Goal: Check status

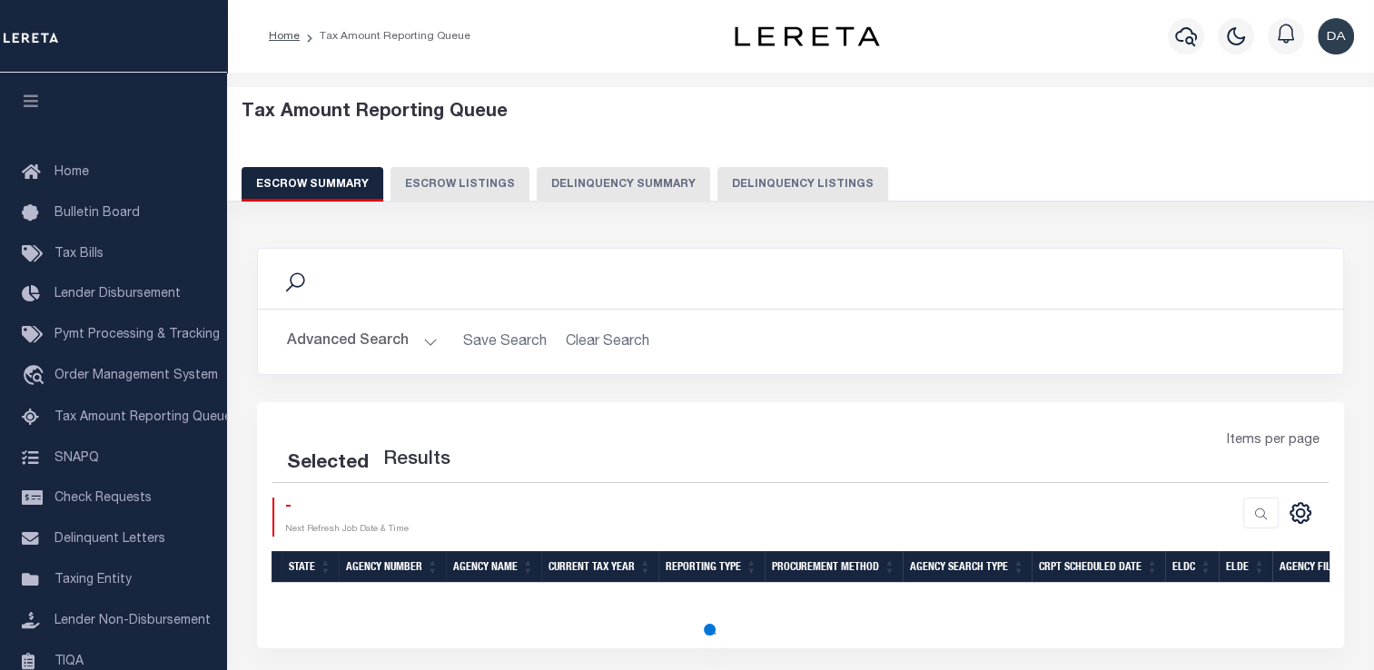
select select "100"
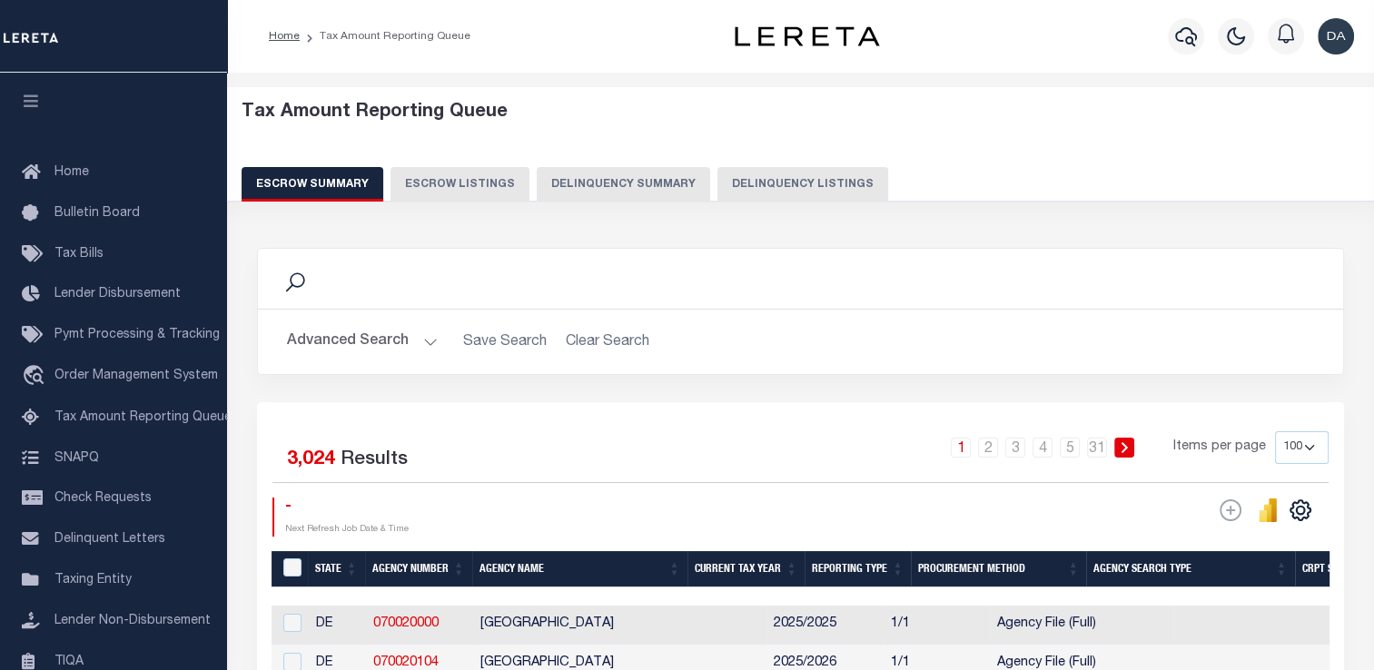
click at [616, 173] on button "Delinquency Summary" at bounding box center [623, 184] width 173 height 35
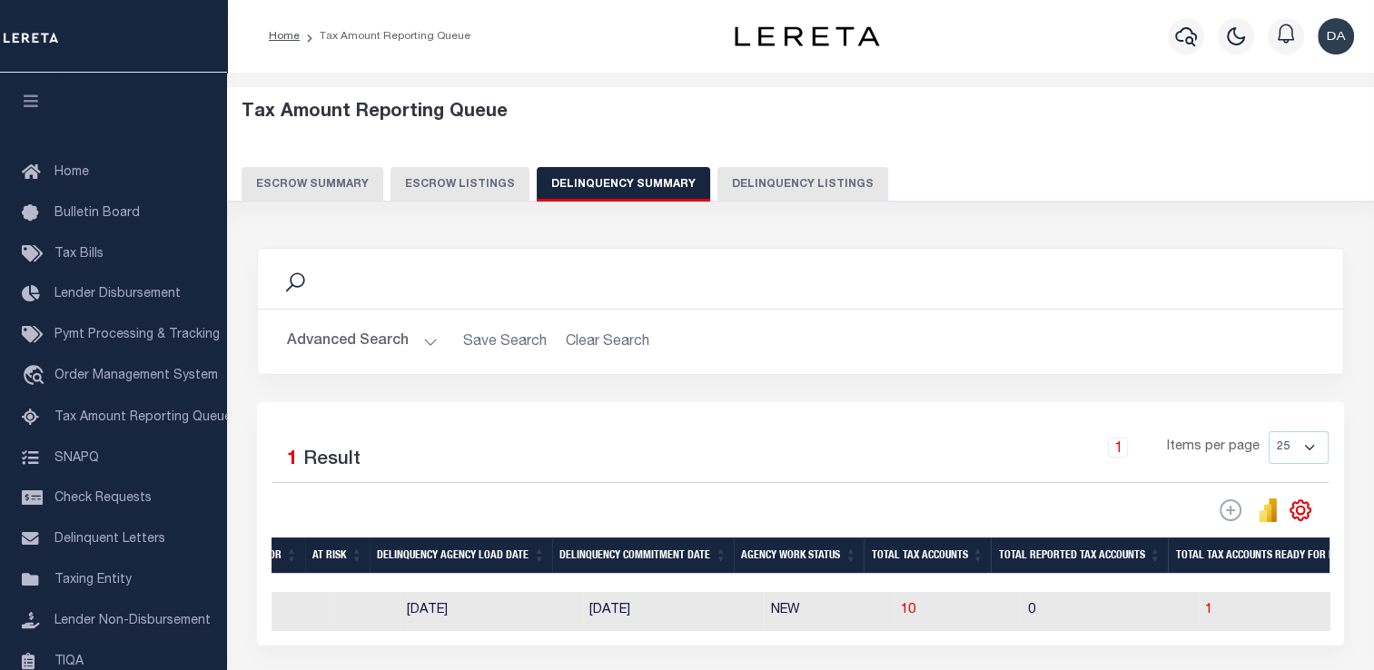
scroll to position [0, 1231]
click at [899, 617] on span "10" at bounding box center [906, 610] width 15 height 13
select select "100"
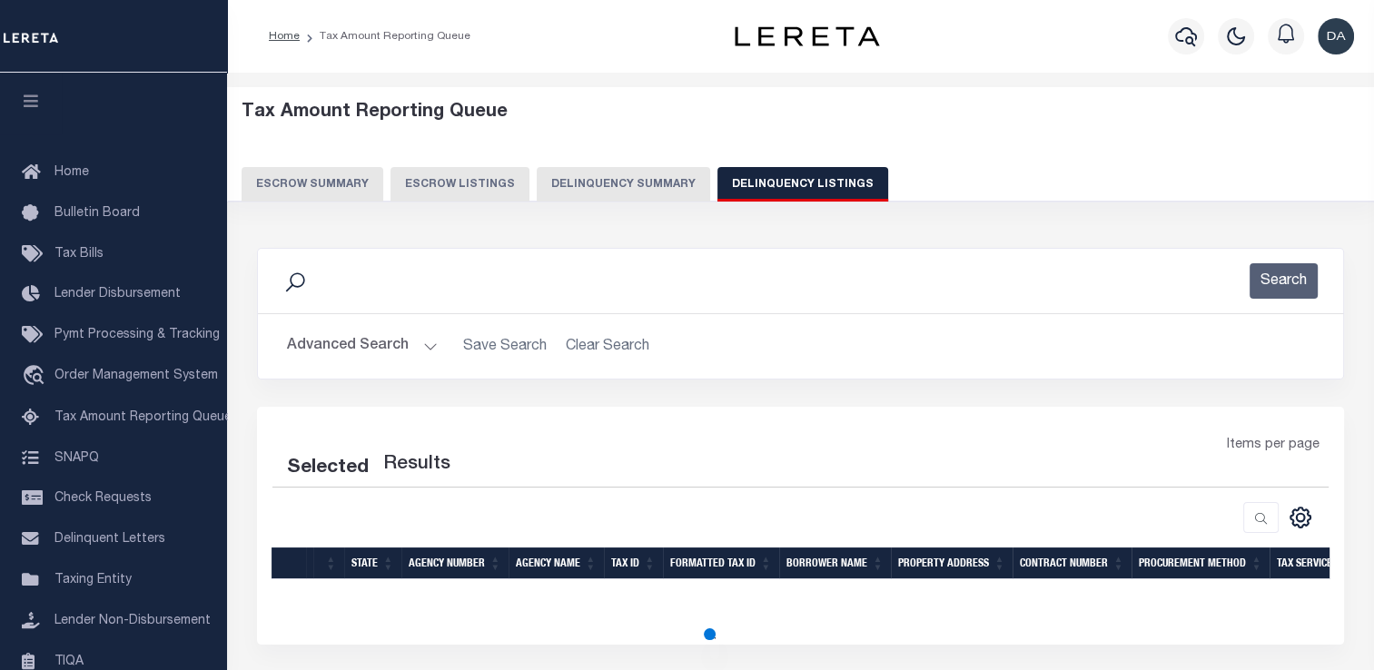
select select "100"
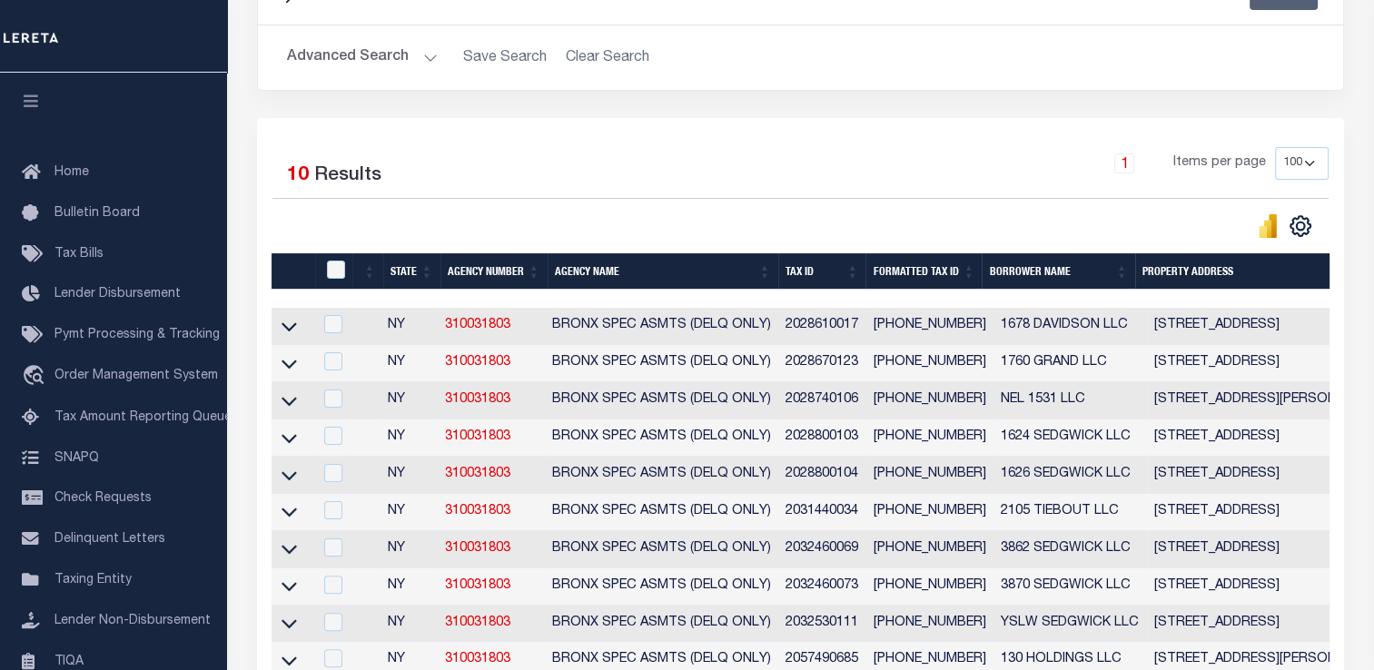
scroll to position [382, 0]
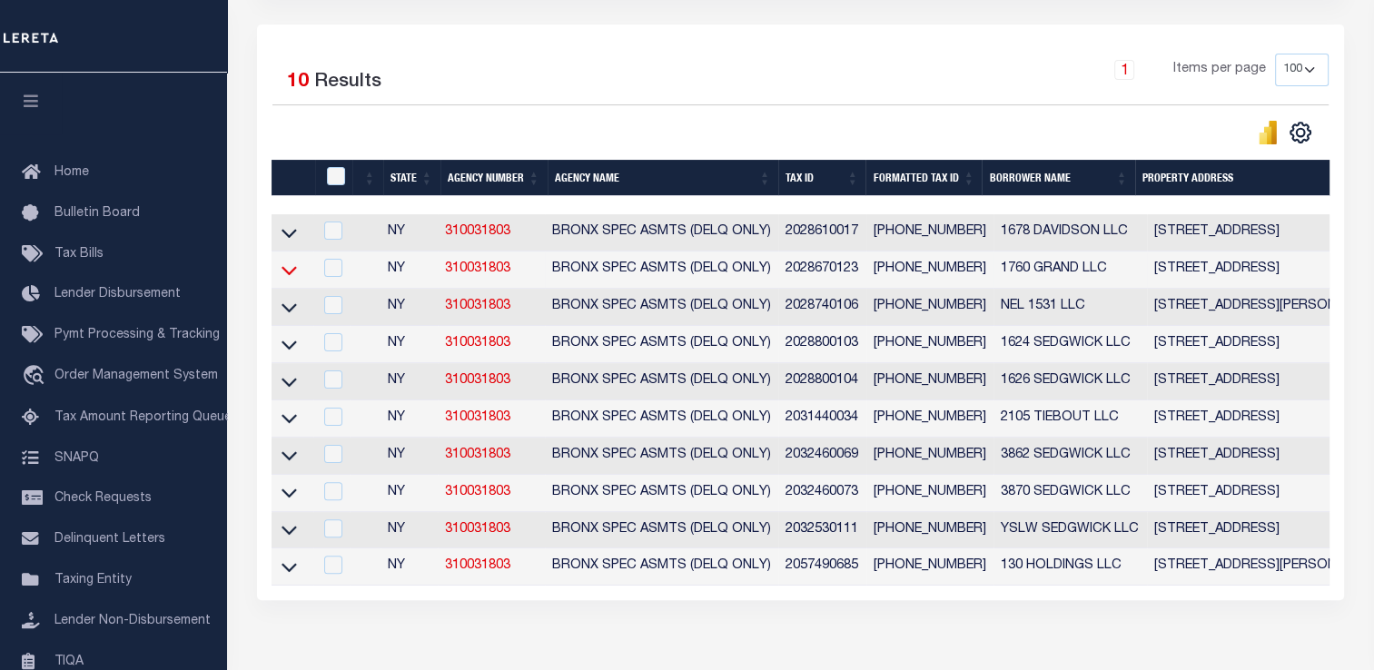
click at [287, 278] on icon at bounding box center [289, 270] width 15 height 19
